Goal: Navigation & Orientation: Find specific page/section

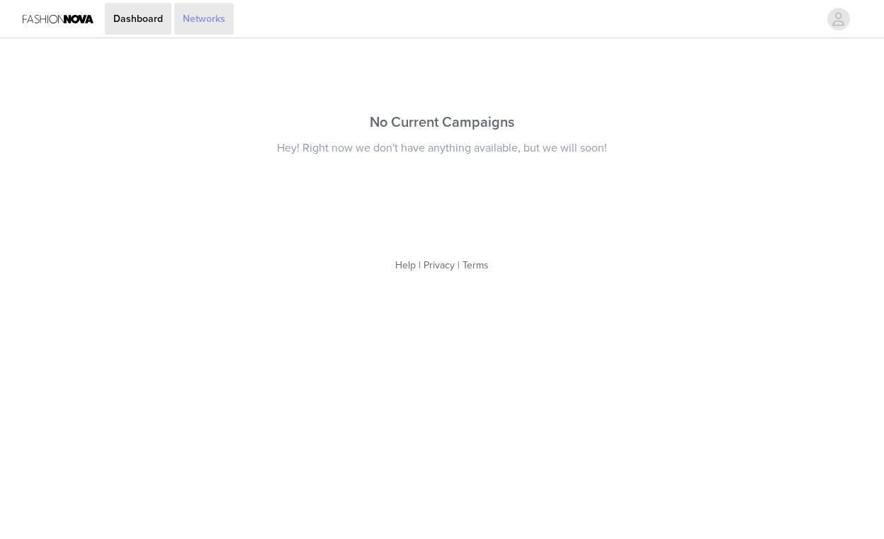
click at [200, 25] on link "Networks" at bounding box center [203, 19] width 59 height 32
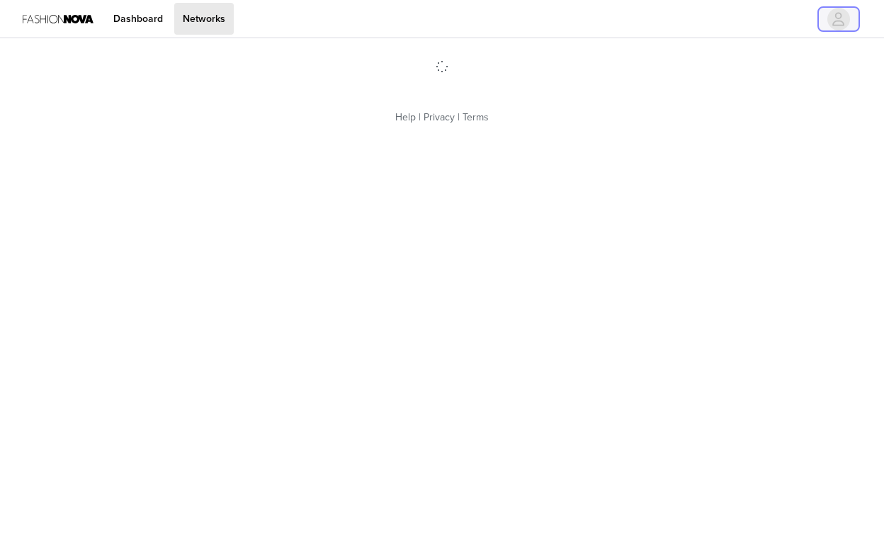
click at [834, 25] on icon "avatar" at bounding box center [839, 18] width 12 height 13
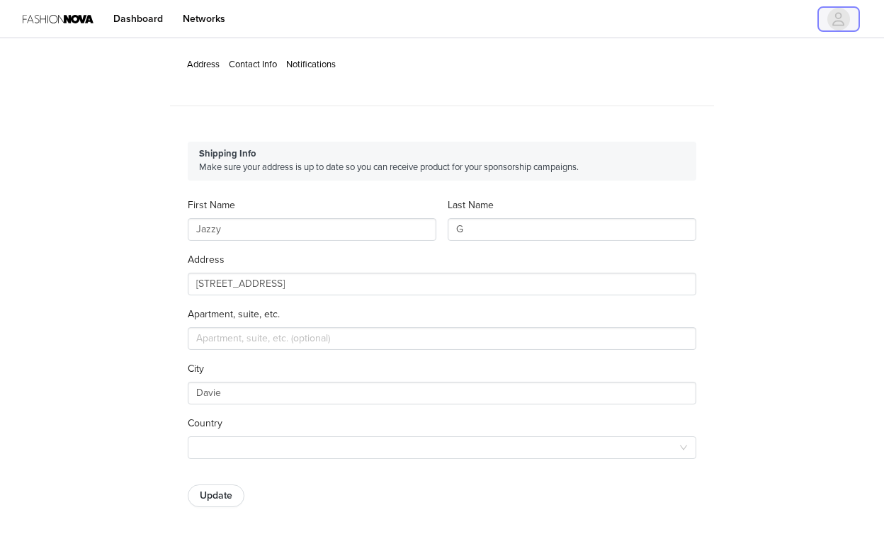
type input "+1 ([GEOGRAPHIC_DATA])"
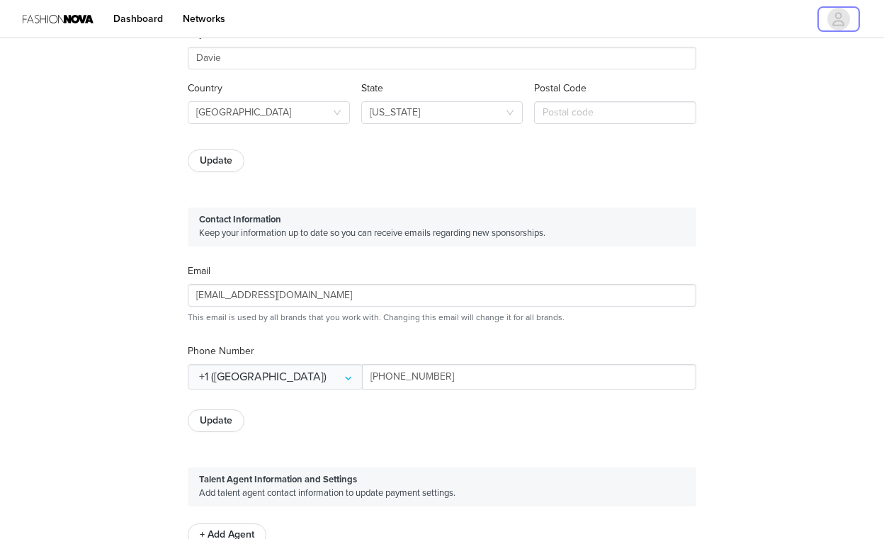
scroll to position [678, 0]
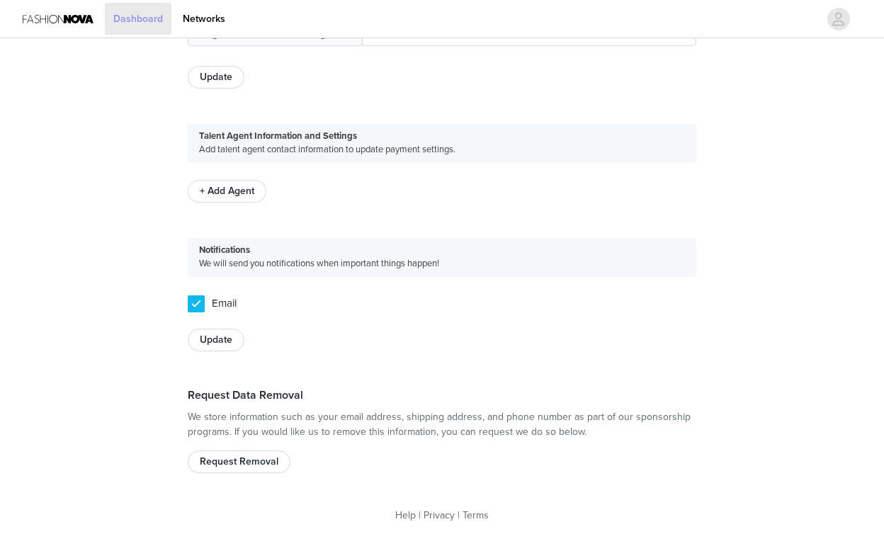
click at [147, 33] on link "Dashboard" at bounding box center [138, 19] width 67 height 32
